Goal: Task Accomplishment & Management: Use online tool/utility

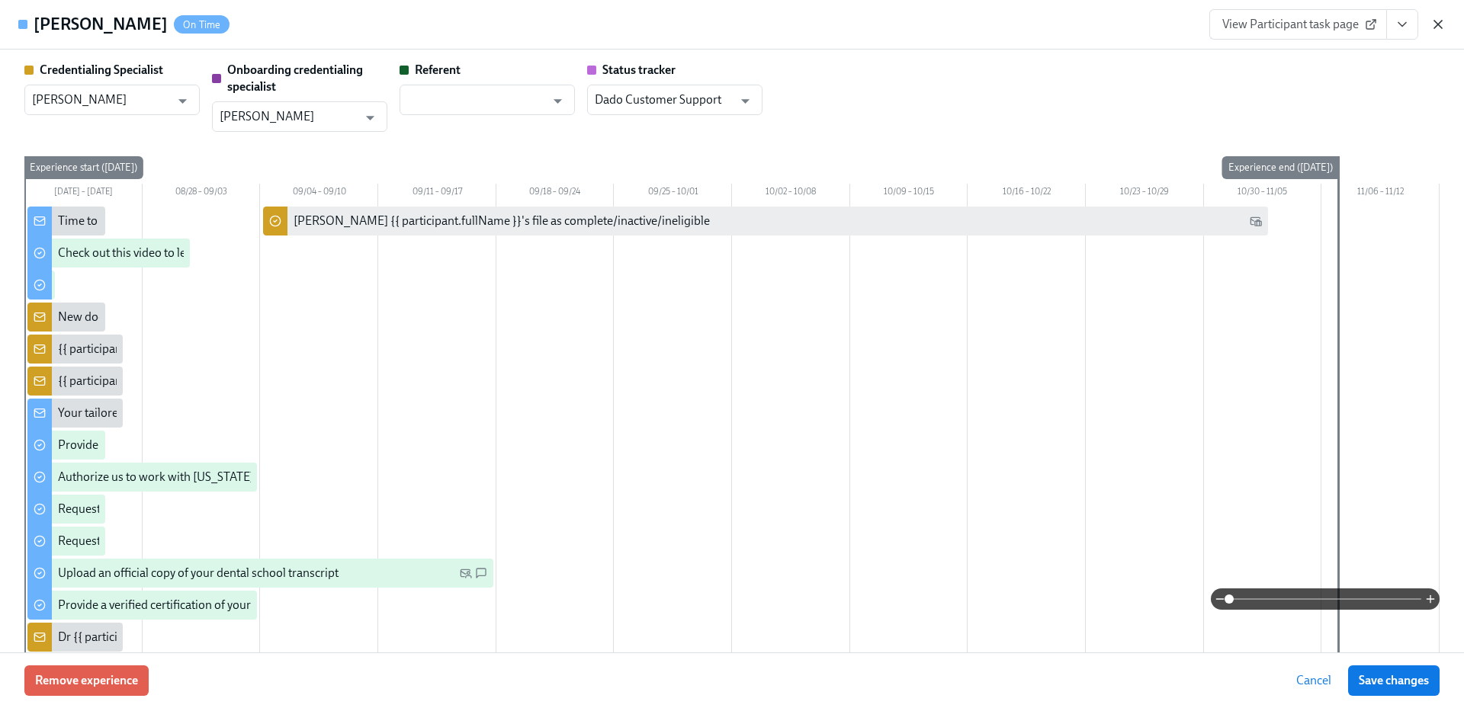
click at [1440, 23] on icon "button" at bounding box center [1438, 25] width 8 height 8
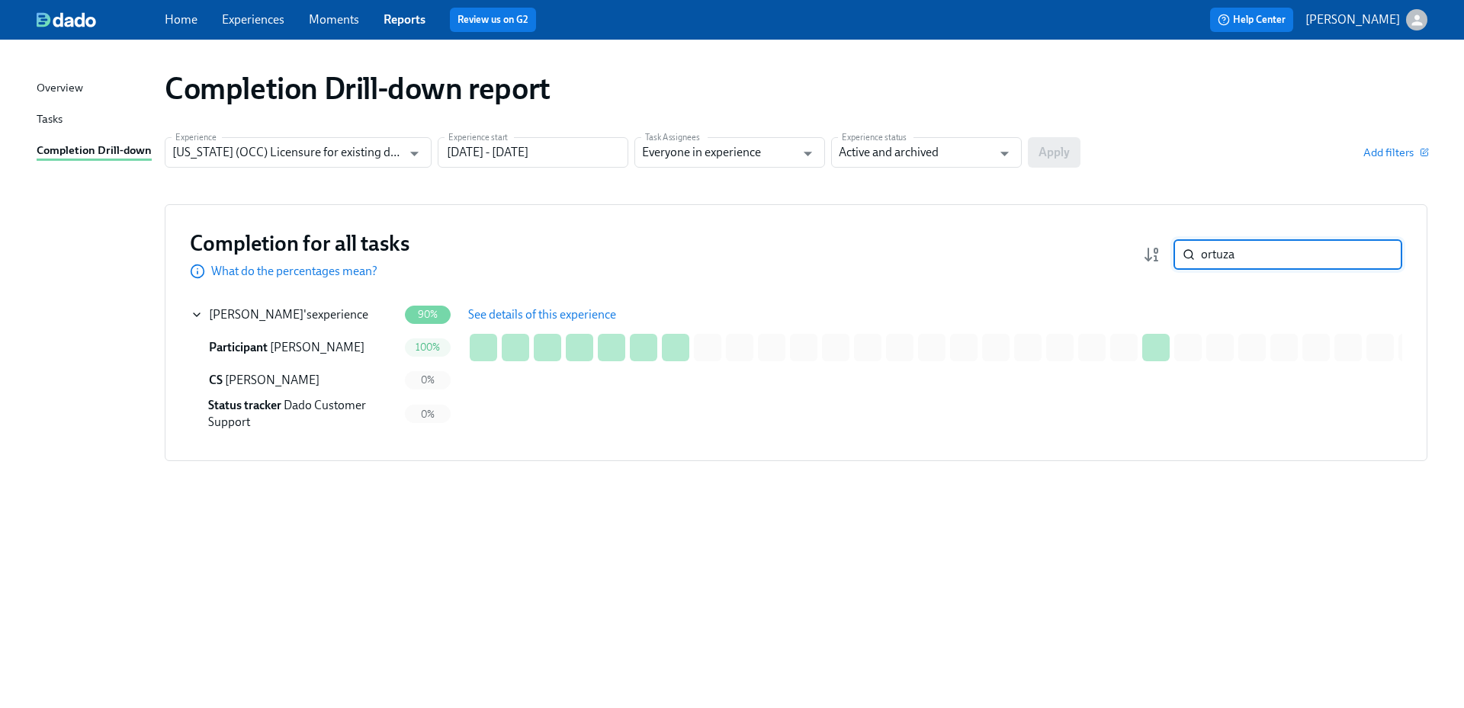
drag, startPoint x: 1260, startPoint y: 261, endPoint x: 1133, endPoint y: 257, distance: 127.4
click at [1133, 257] on div "Completion for all tasks What do the percentages mean? ortuza ​" at bounding box center [796, 254] width 1212 height 50
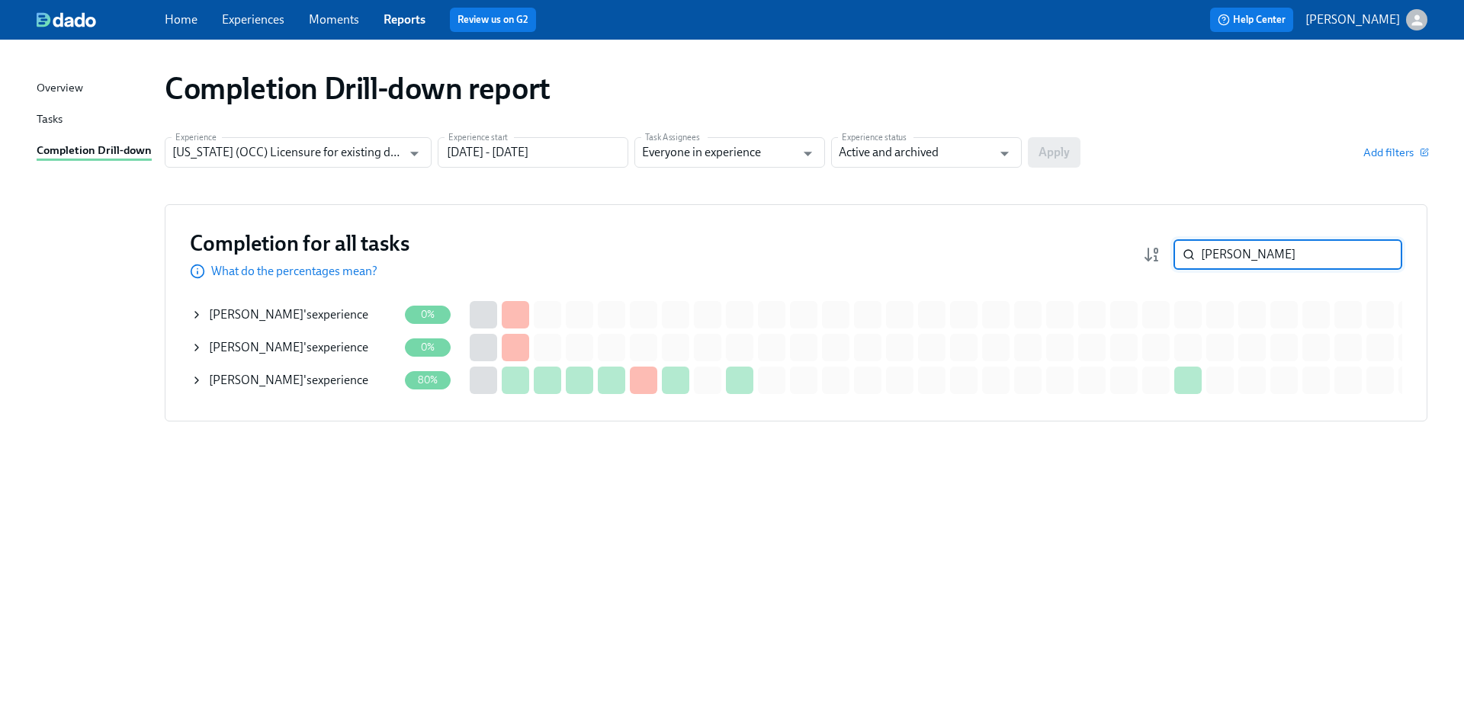
type input "[PERSON_NAME]"
click at [311, 387] on div "[PERSON_NAME] 's experience" at bounding box center [288, 380] width 159 height 17
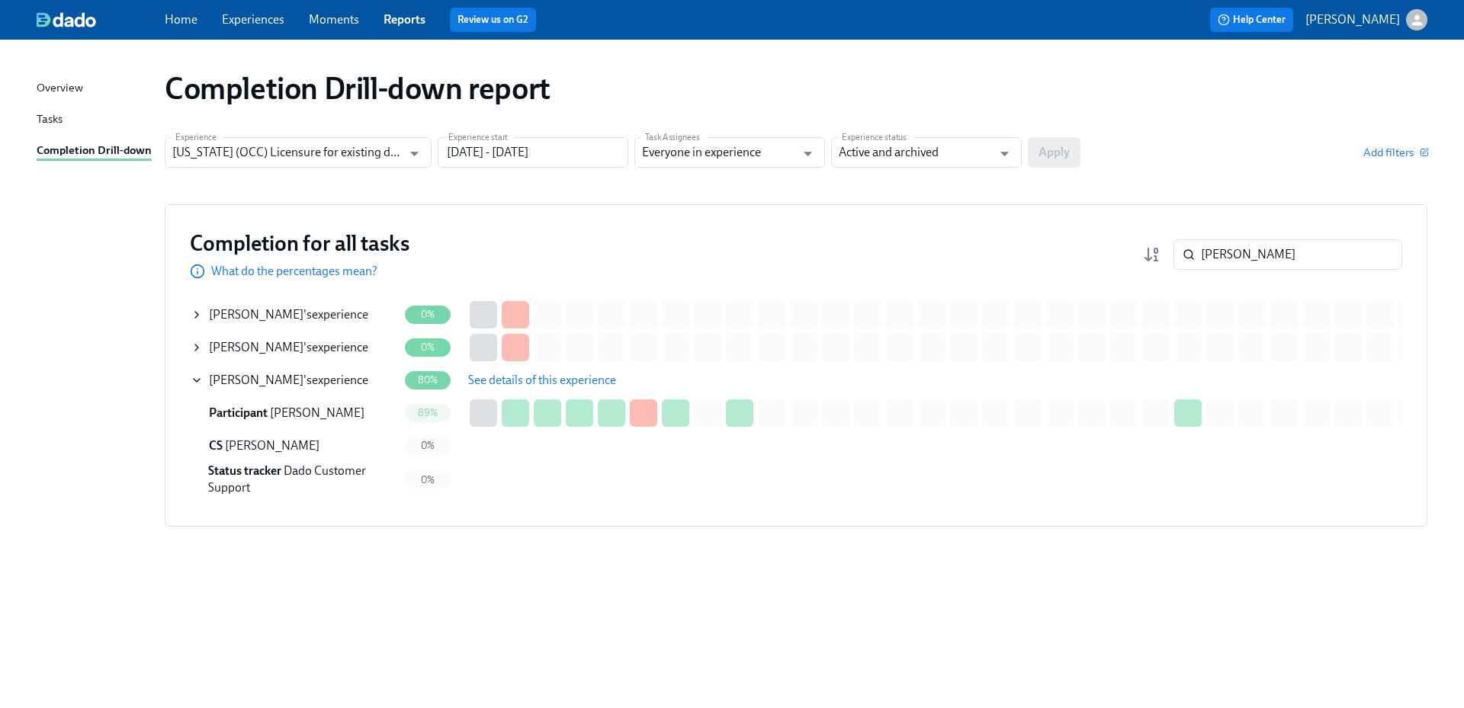
click at [523, 383] on span "See details of this experience" at bounding box center [542, 380] width 148 height 15
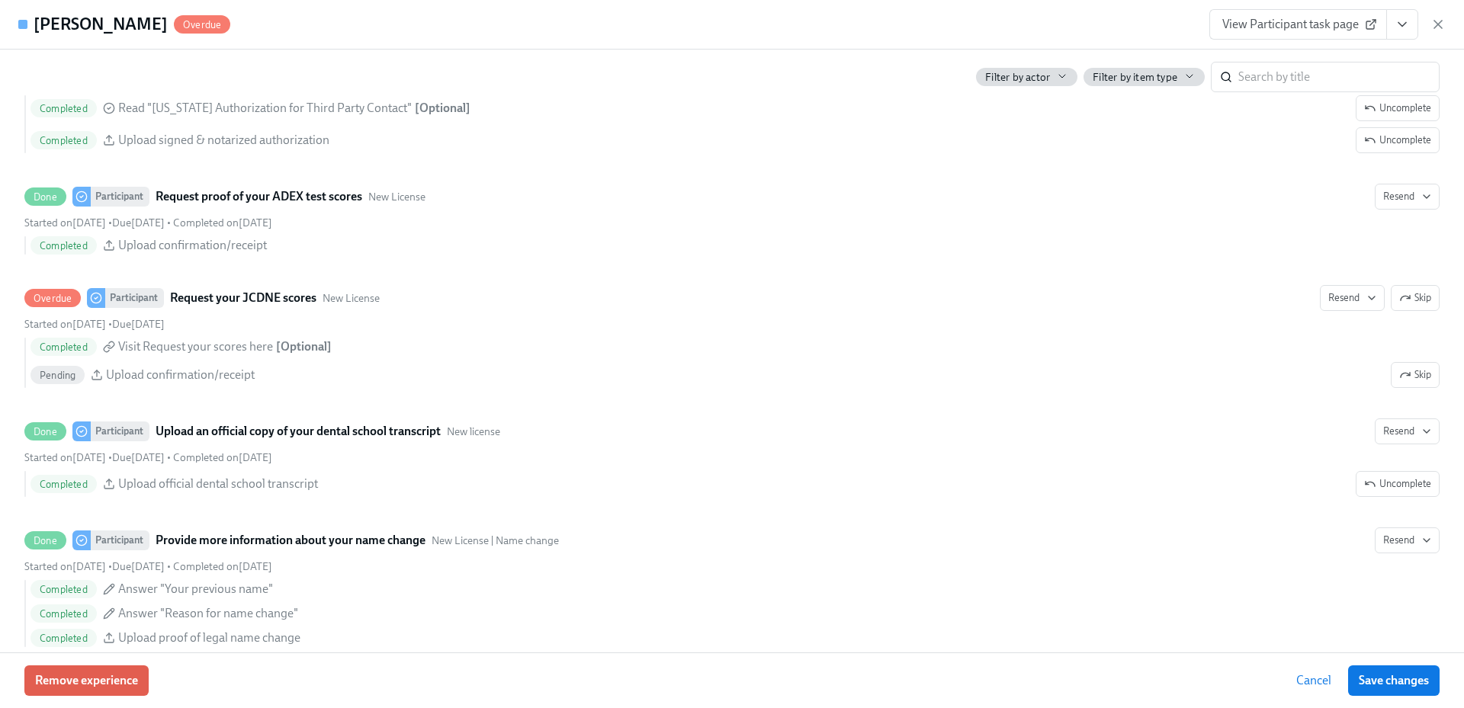
scroll to position [2363, 0]
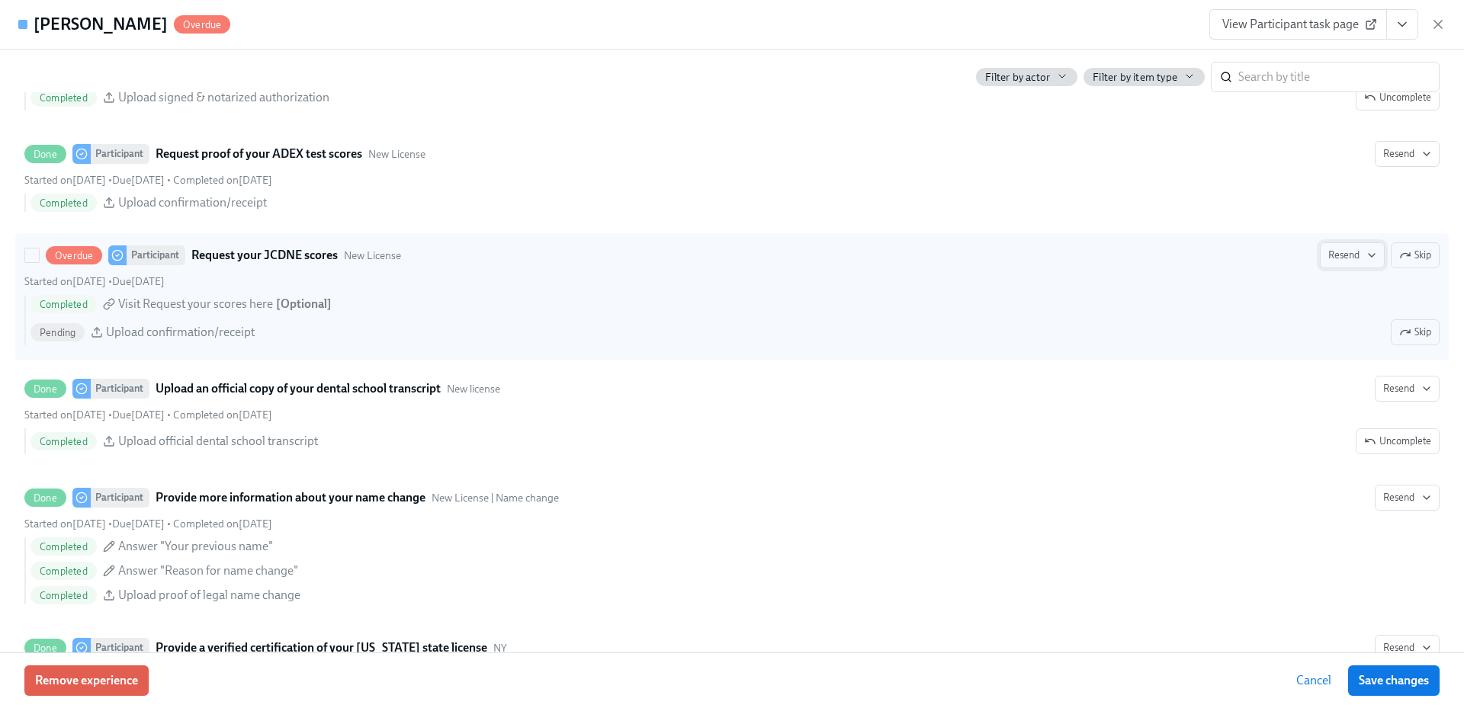
click at [1335, 255] on span "Resend" at bounding box center [1352, 255] width 48 height 15
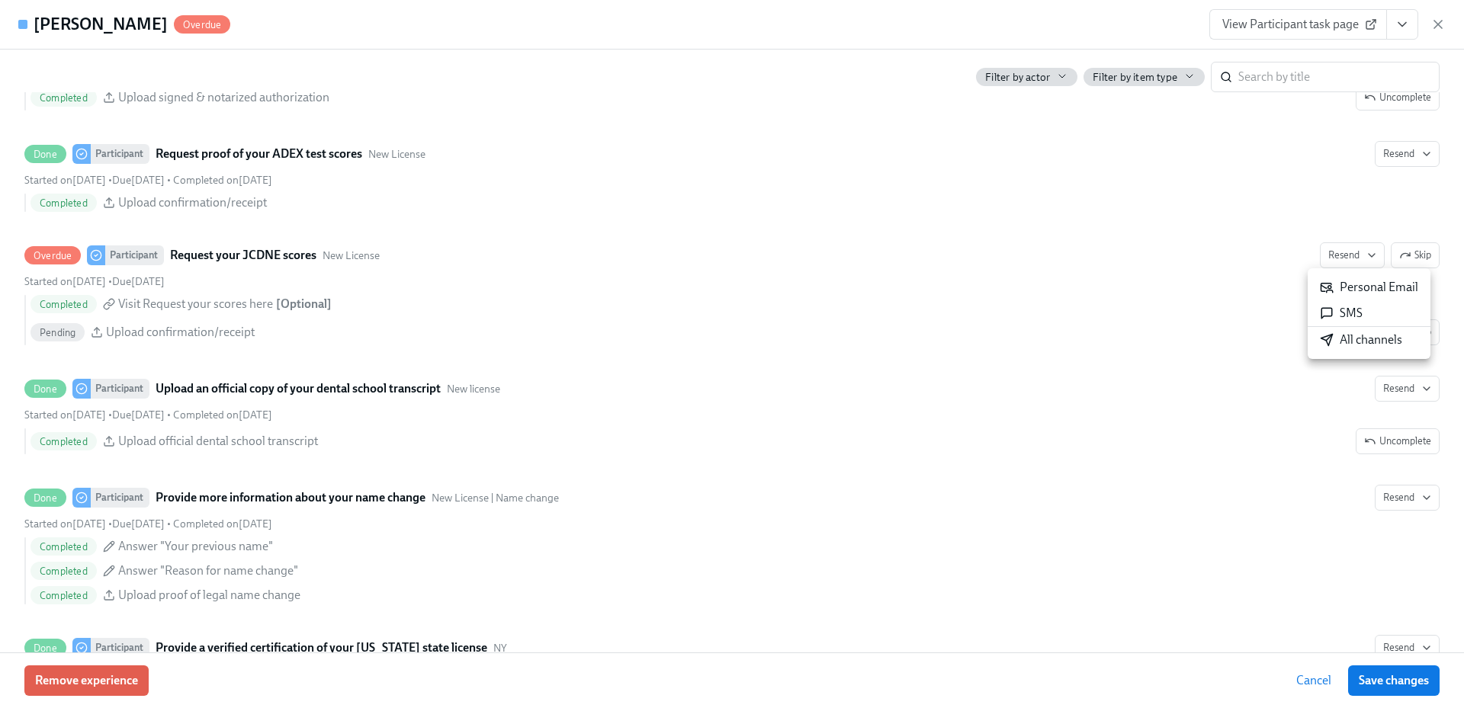
click at [1339, 342] on div "All channels" at bounding box center [1361, 340] width 82 height 17
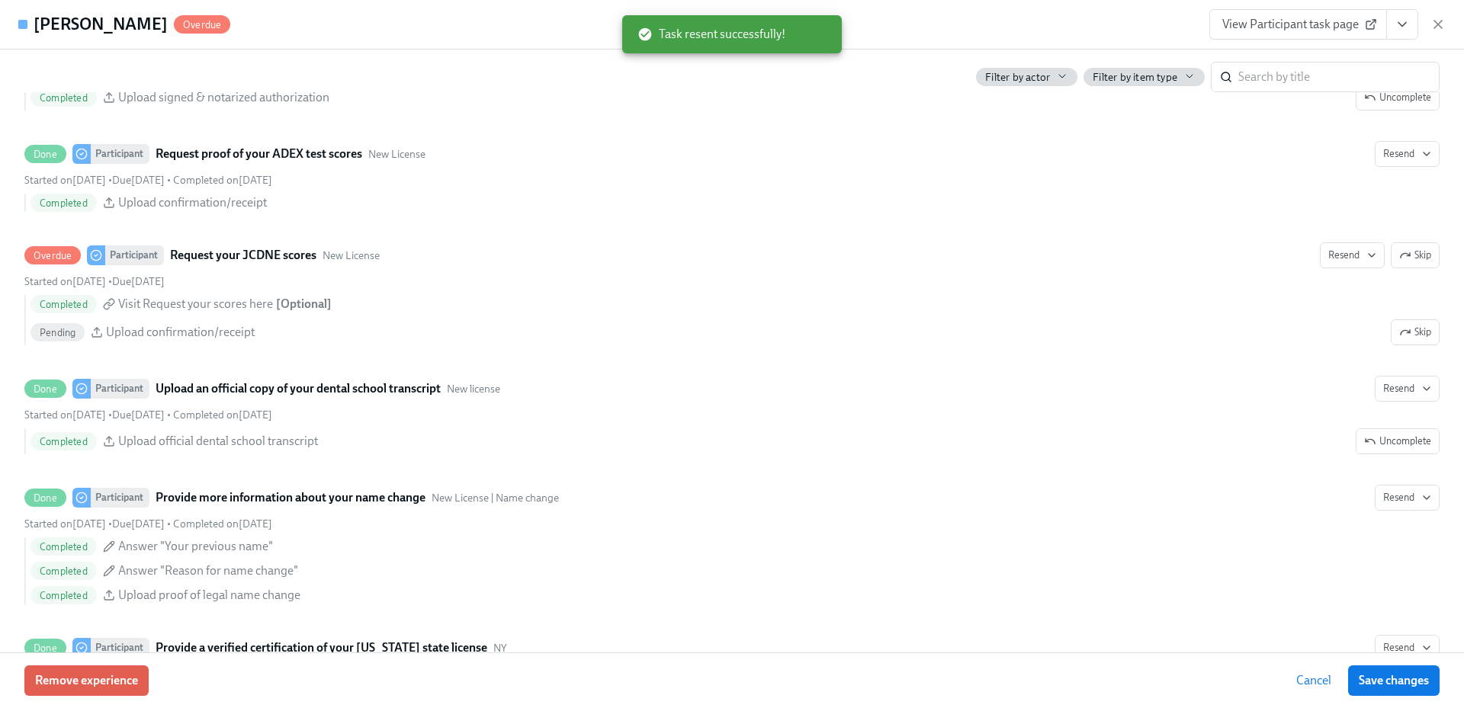
click at [1234, 21] on span "View Participant task page" at bounding box center [1298, 24] width 152 height 15
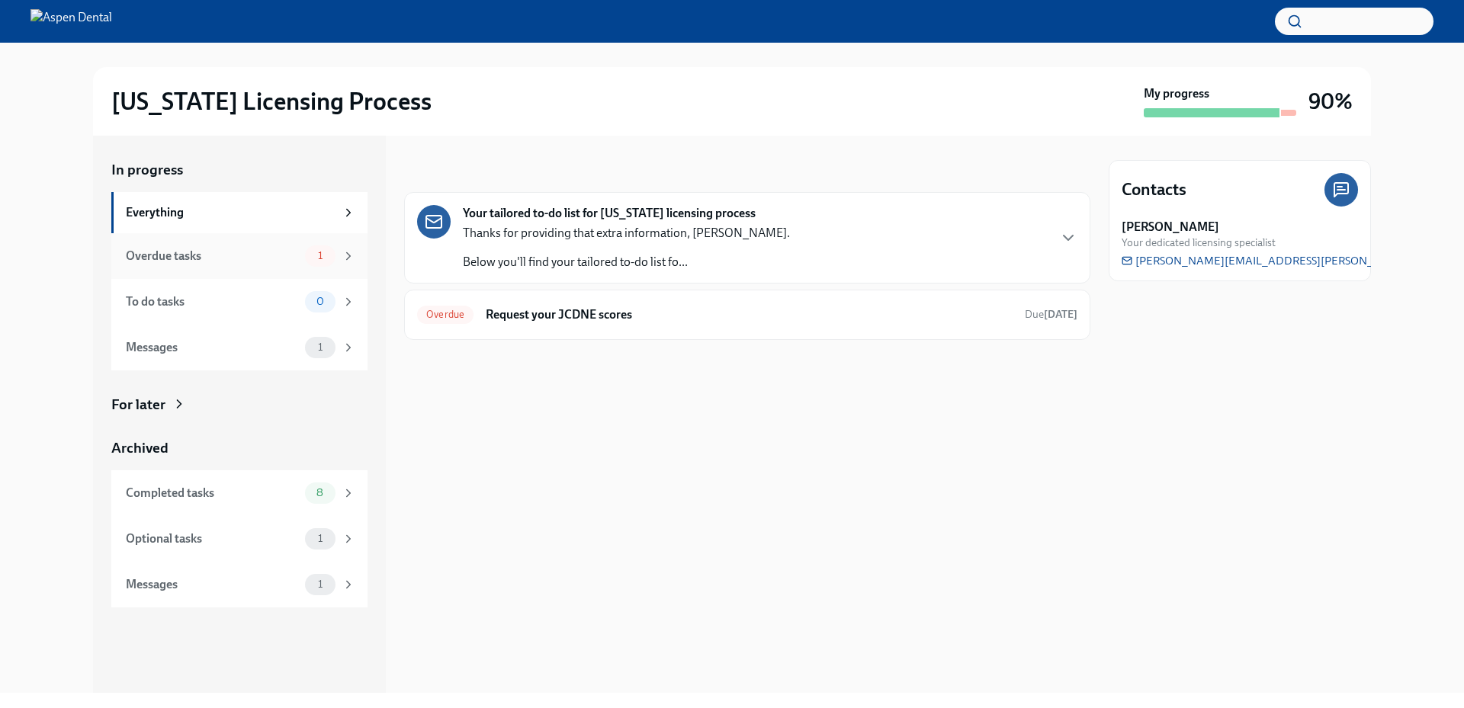
click at [239, 251] on div "Overdue tasks" at bounding box center [212, 256] width 173 height 17
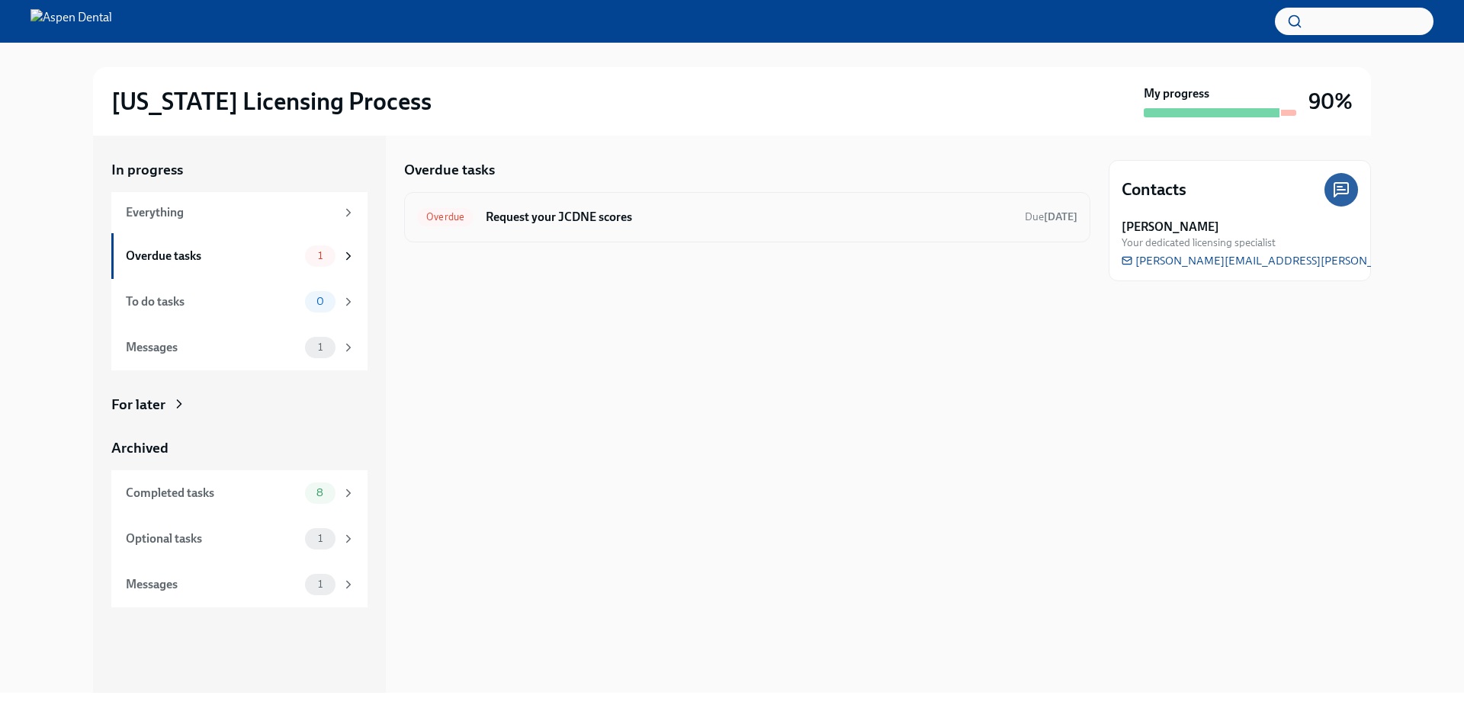
click at [540, 218] on h6 "Request your JCDNE scores" at bounding box center [749, 217] width 527 height 17
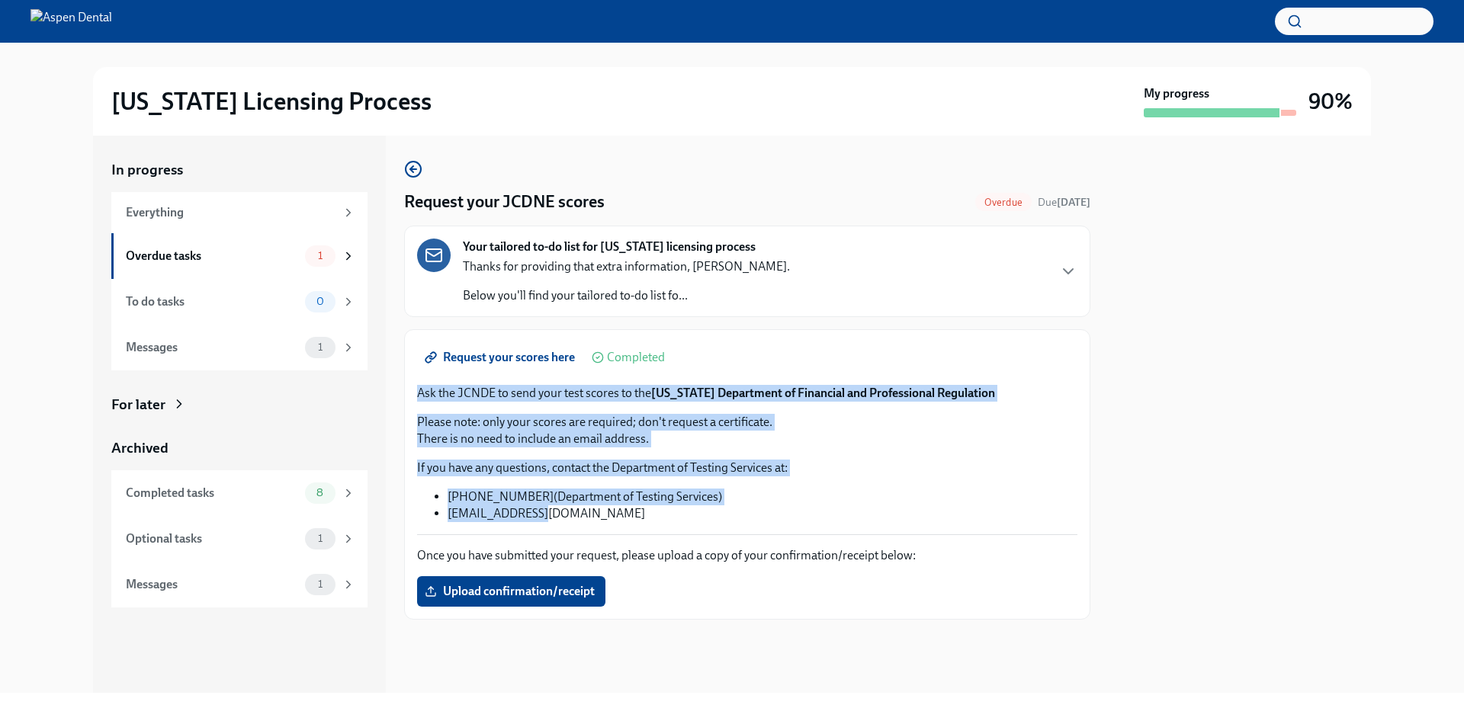
drag, startPoint x: 583, startPoint y: 521, endPoint x: 419, endPoint y: 394, distance: 207.1
click at [419, 394] on div "Request your scores here Completed Ask the JCNDE to send your test scores to th…" at bounding box center [747, 474] width 660 height 265
click at [923, 471] on p "If you have any questions, contact the Department of Testing Services at:" at bounding box center [747, 468] width 660 height 17
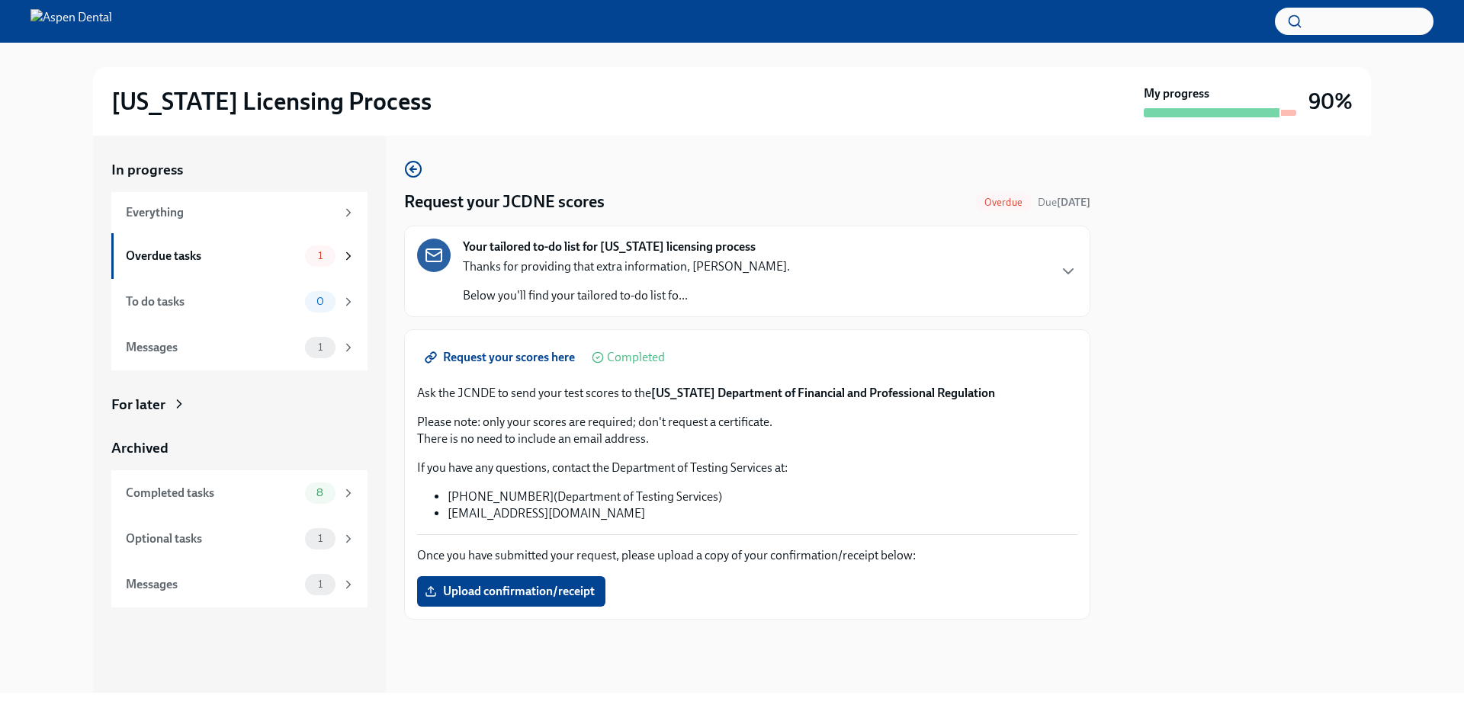
click at [551, 356] on span "Request your scores here" at bounding box center [501, 357] width 147 height 15
